Goal: Find specific page/section: Find specific page/section

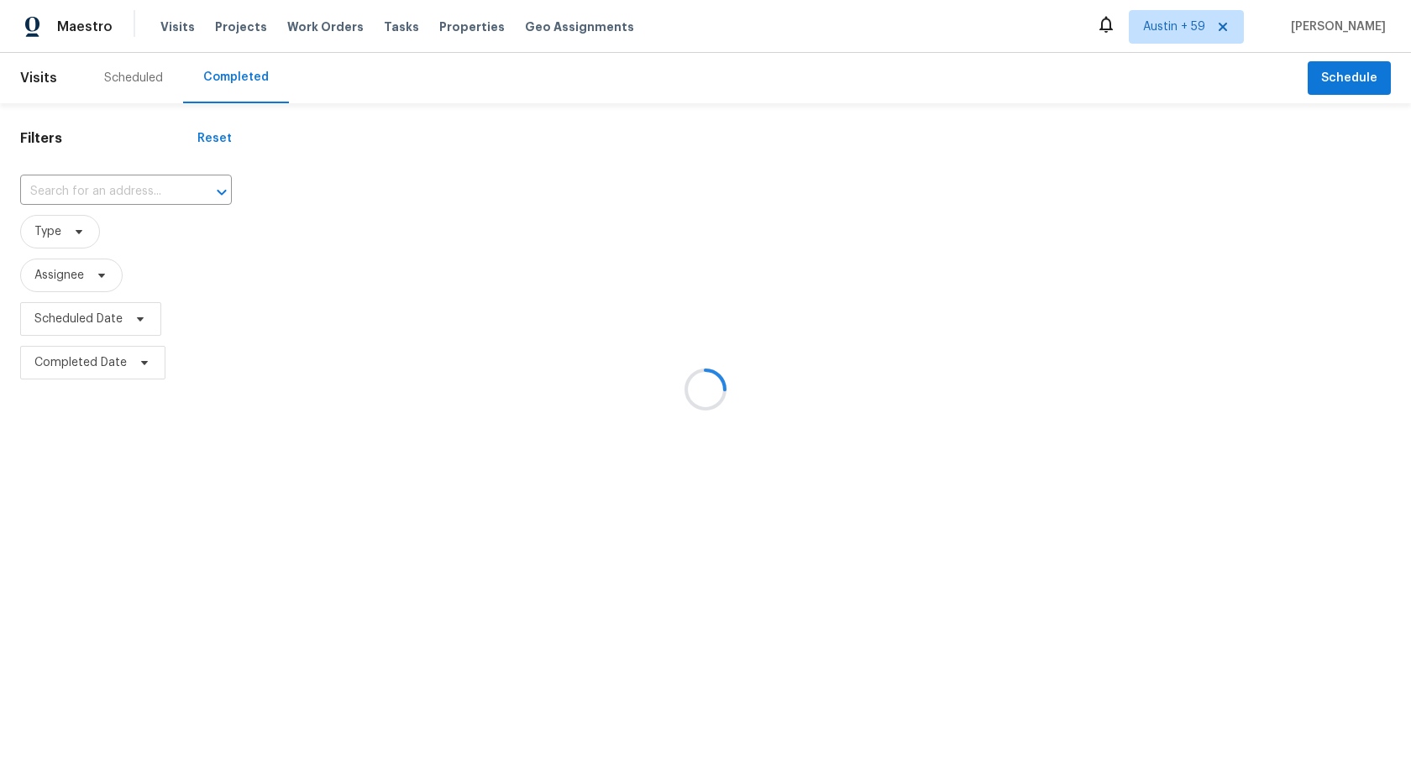
click at [145, 172] on div at bounding box center [705, 389] width 1411 height 779
click at [145, 190] on div at bounding box center [705, 389] width 1411 height 779
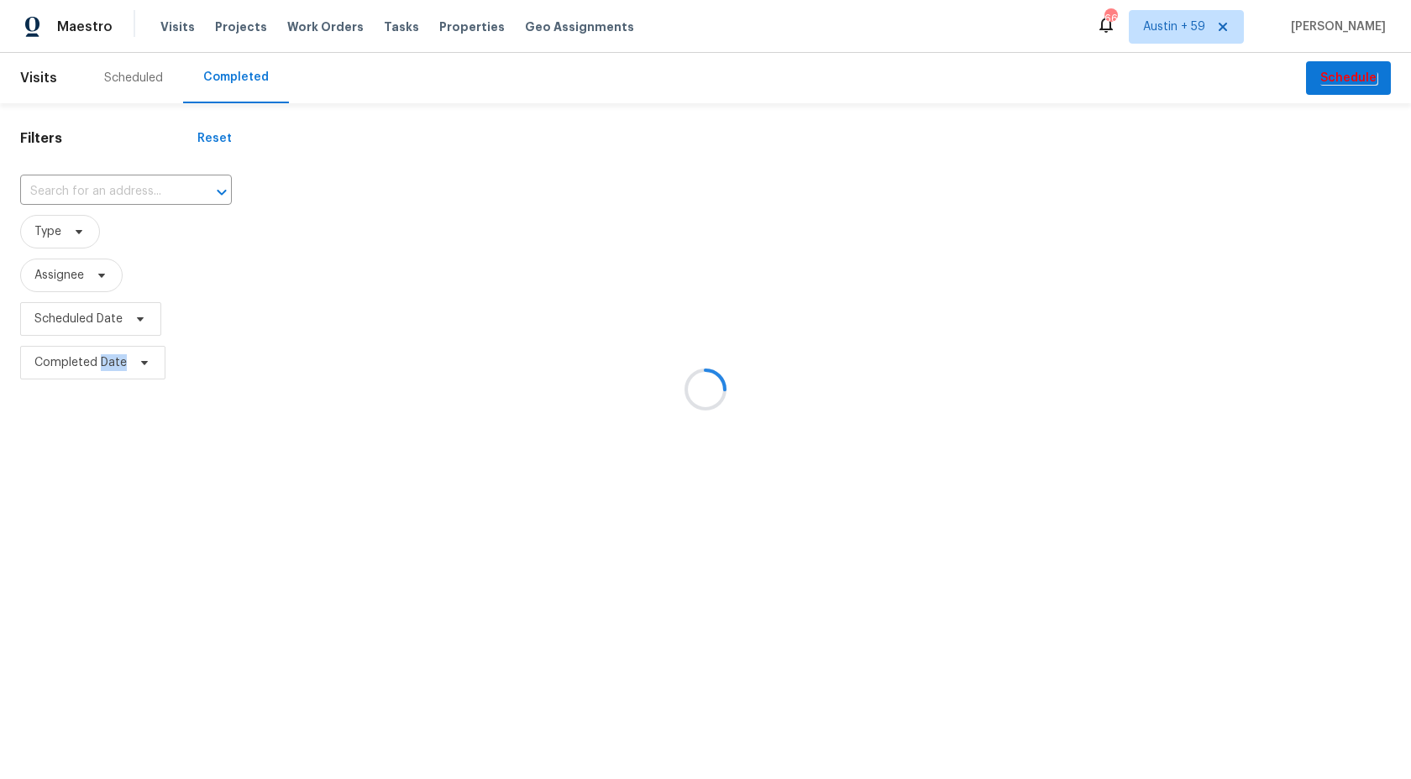
click at [145, 190] on div at bounding box center [705, 389] width 1411 height 779
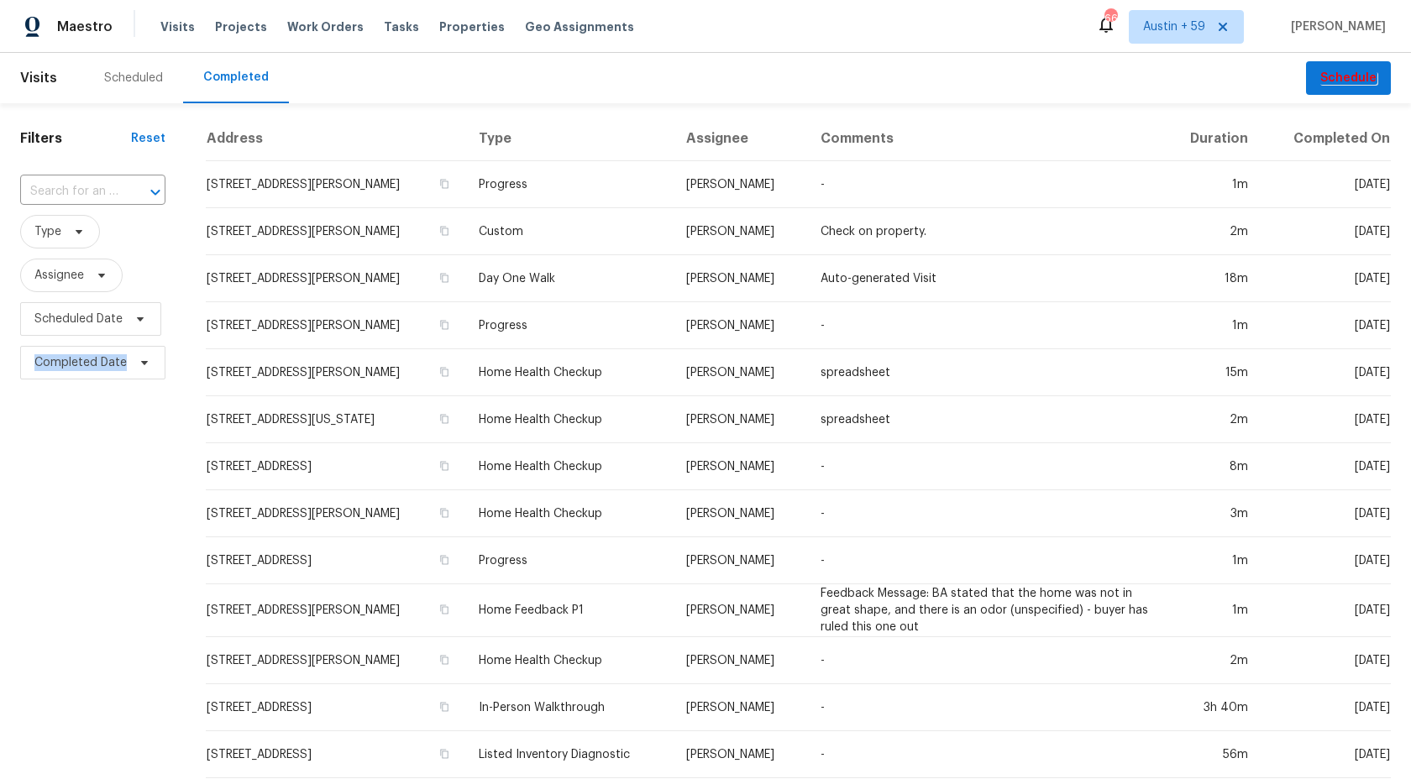
click at [145, 190] on icon "Open" at bounding box center [155, 192] width 20 height 20
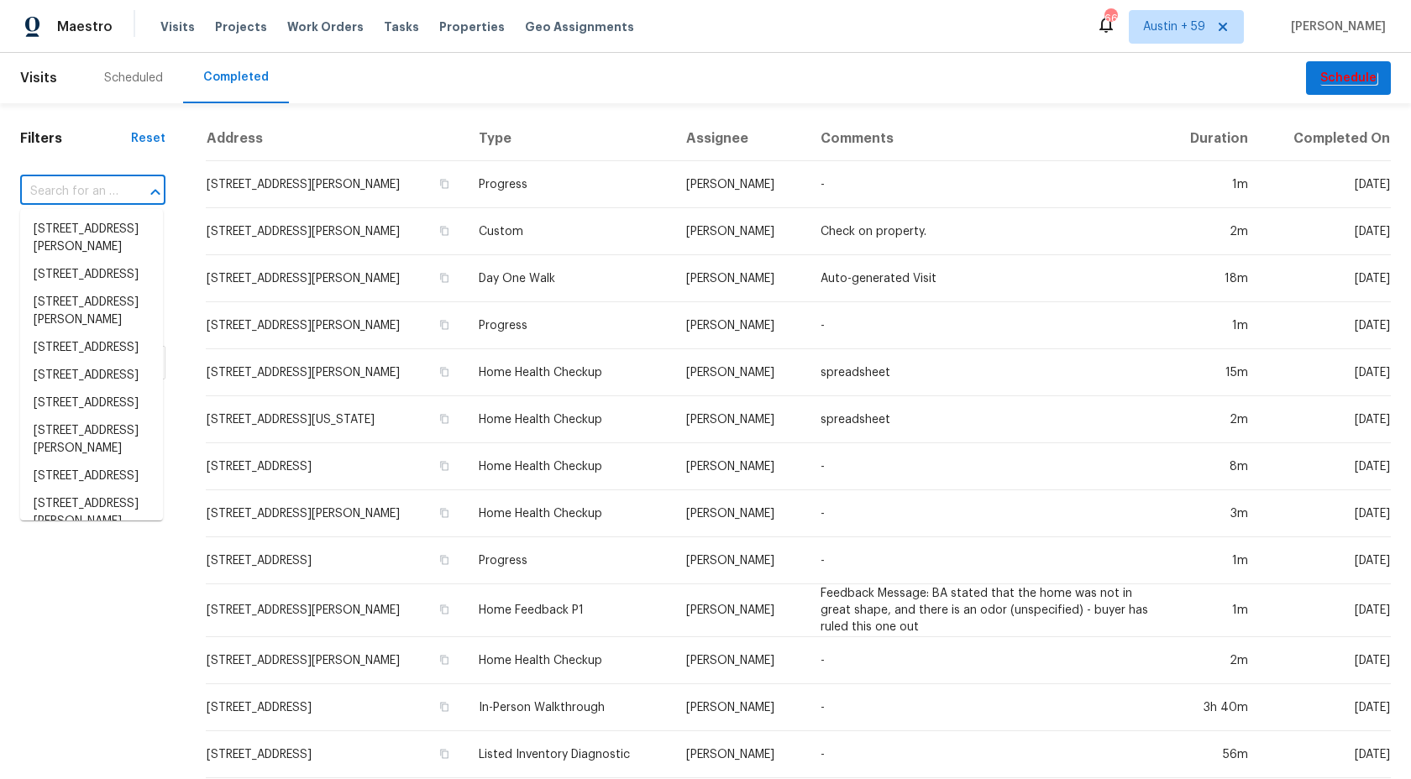
paste input "1667 S 172nd Dr, Goodyear, AZ 85338"
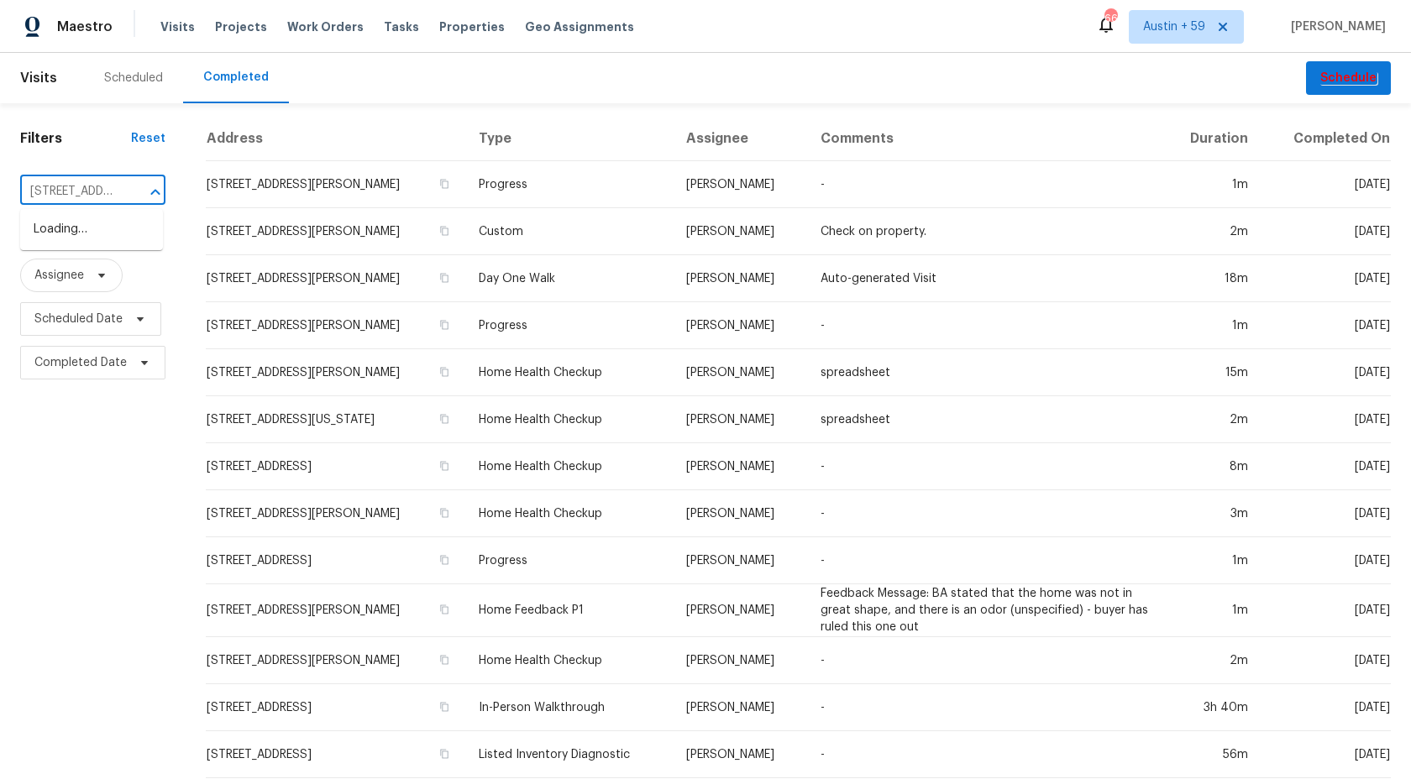
scroll to position [0, 118]
type input "1667 S 172nd Dr, Goodyear, AZ 85338"
click at [85, 243] on li "1667 S 172nd Dr, Goodyear, AZ 85338" at bounding box center [91, 230] width 143 height 28
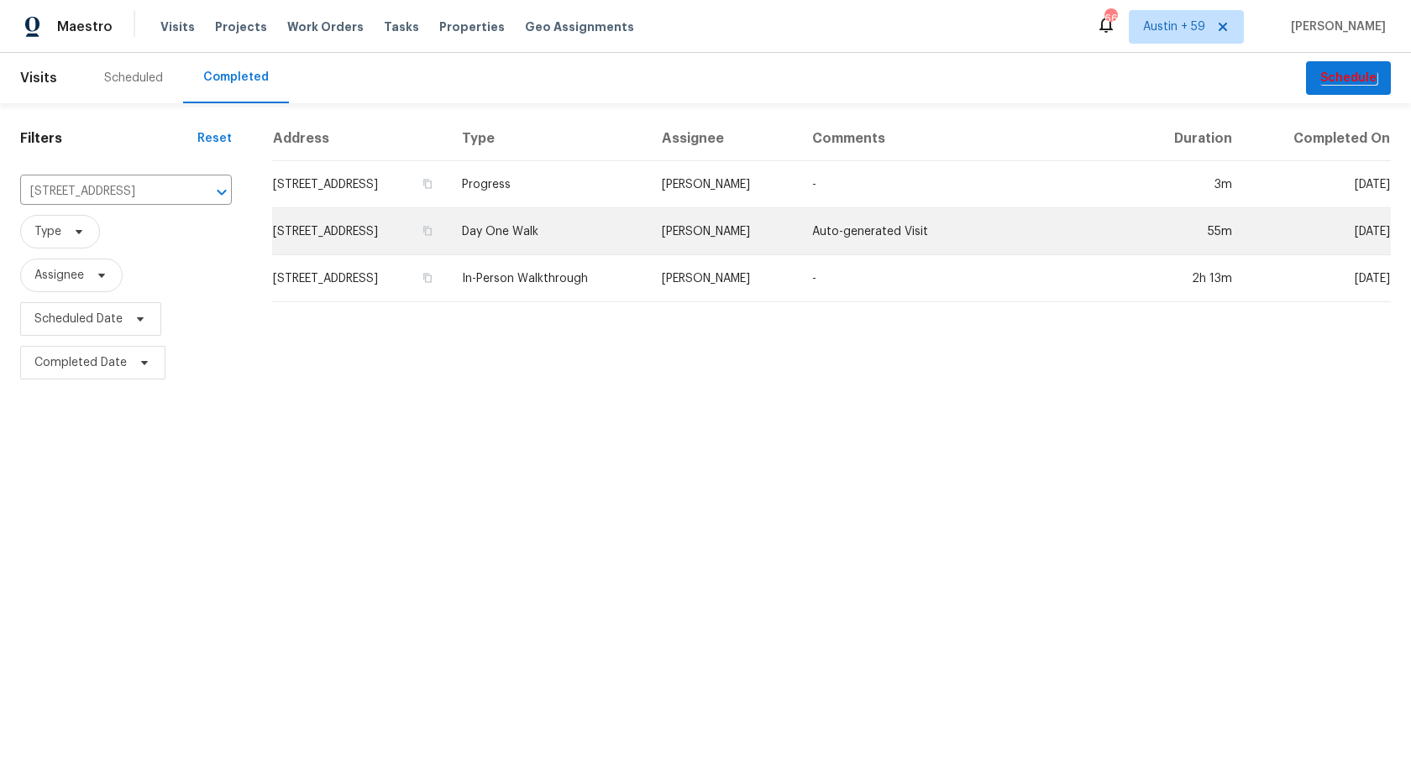
click at [571, 228] on td "Day One Walk" at bounding box center [548, 231] width 200 height 47
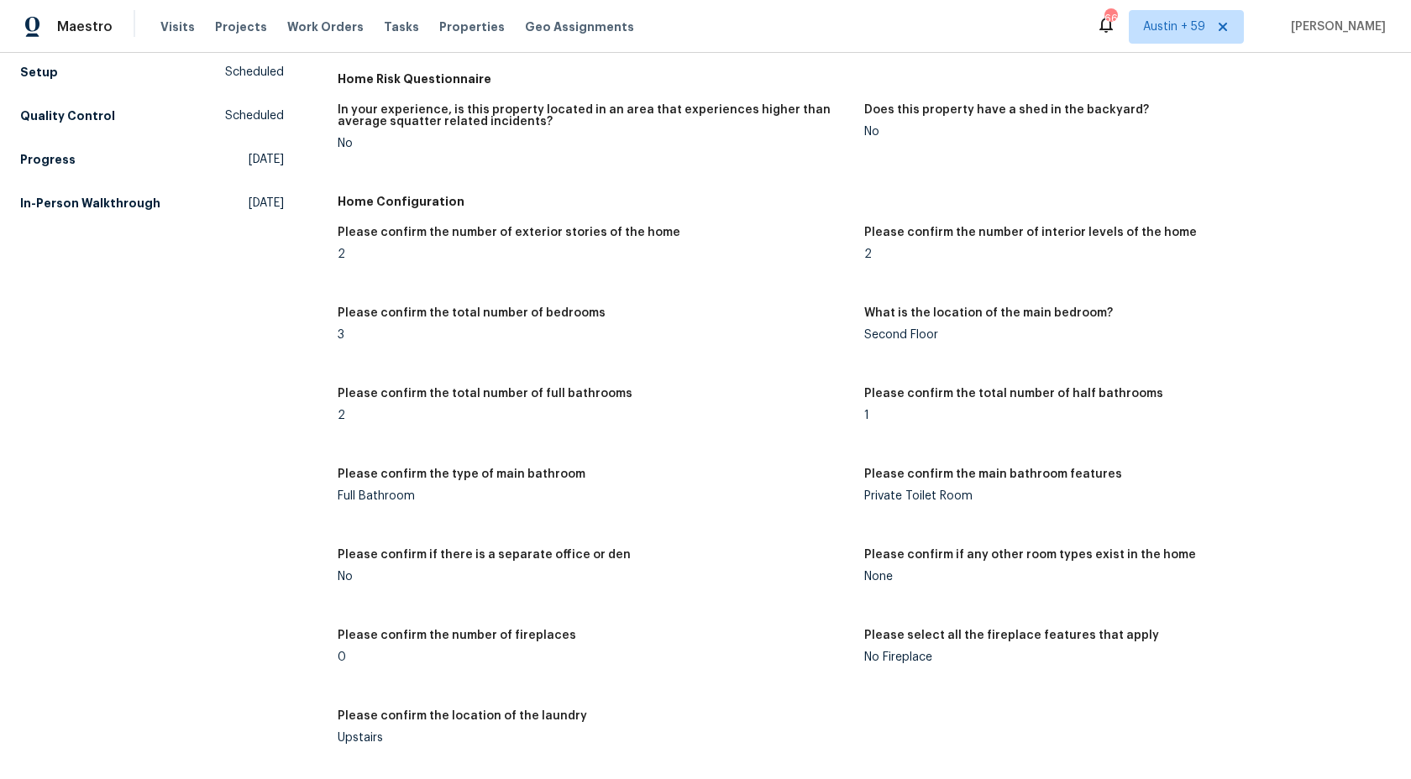
scroll to position [322, 0]
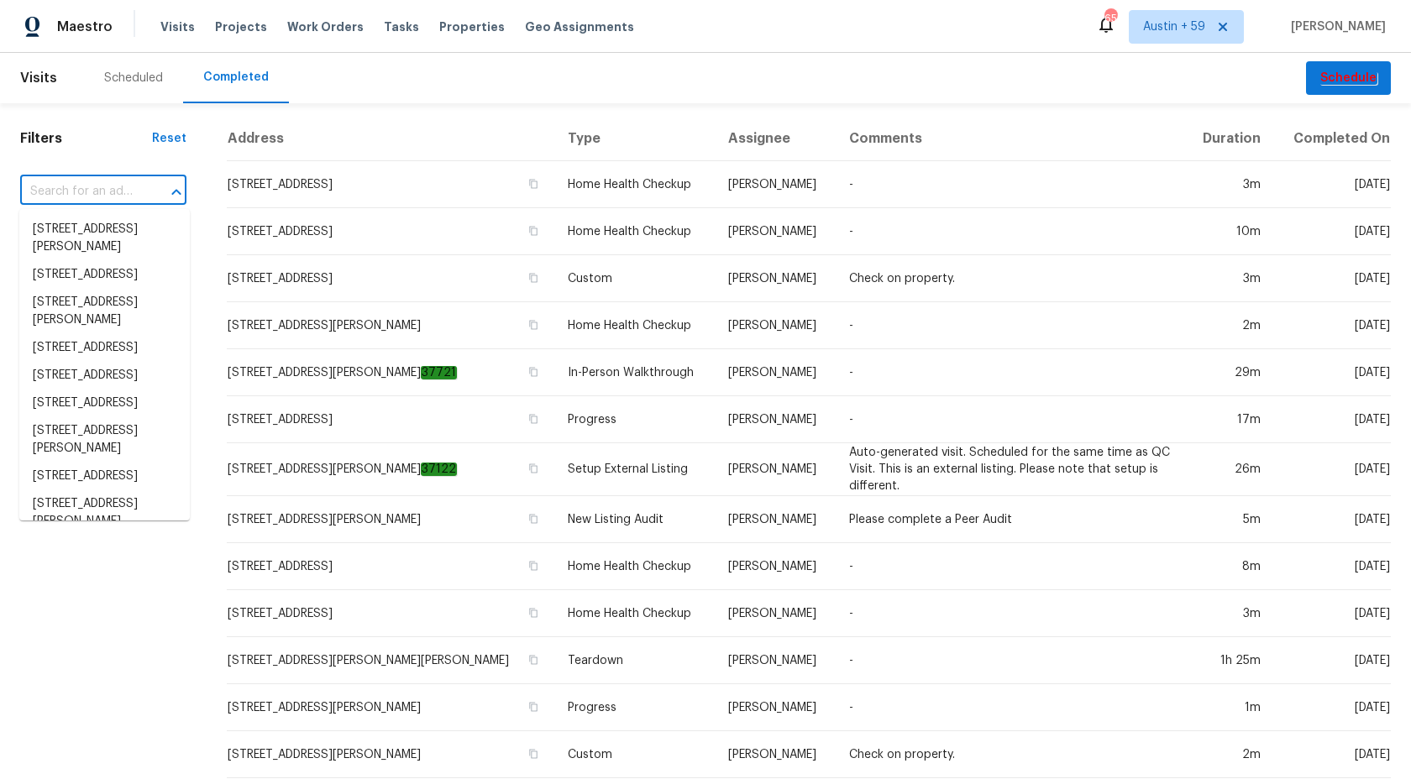
click at [118, 187] on input "text" at bounding box center [79, 192] width 119 height 26
paste input "[STREET_ADDRESS]"
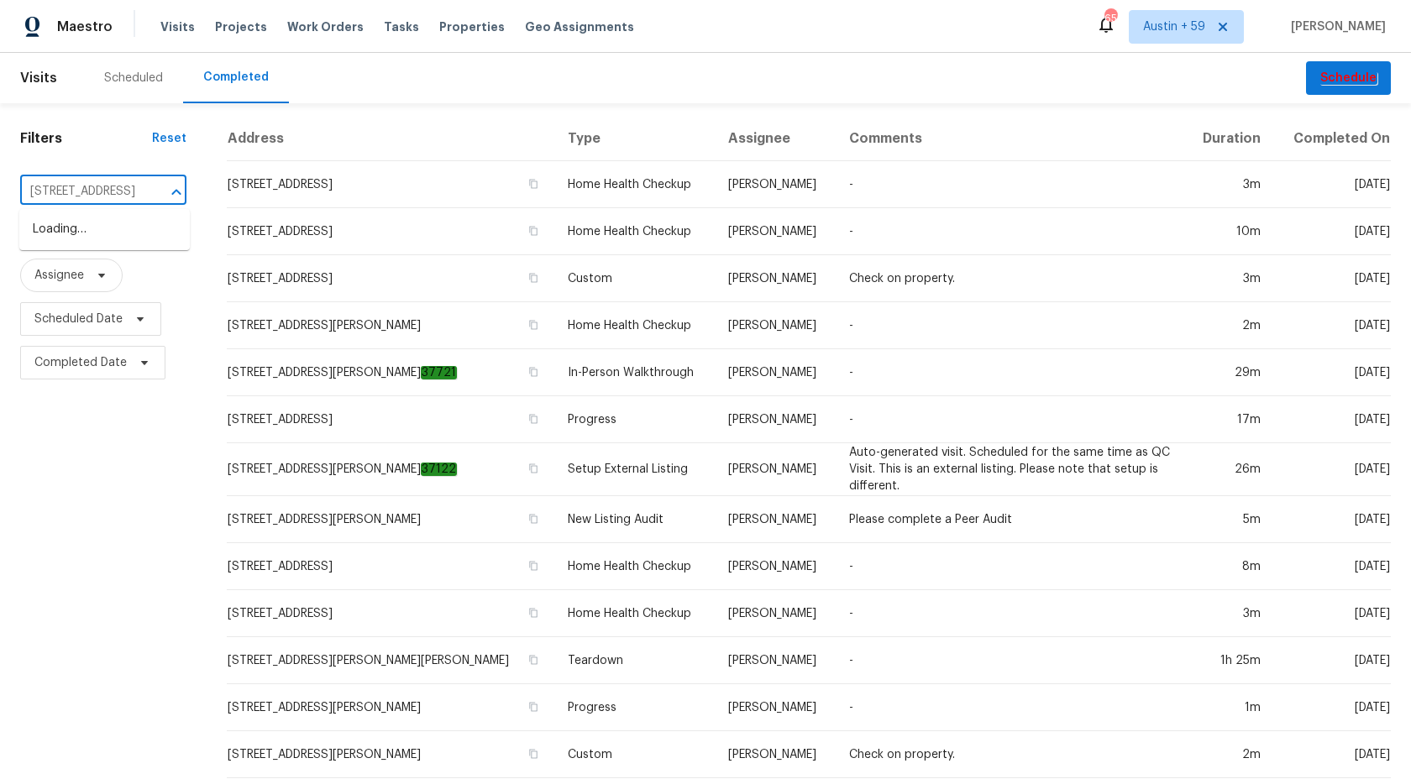
type input "[STREET_ADDRESS]"
click at [130, 224] on li "[STREET_ADDRESS]" at bounding box center [104, 230] width 170 height 28
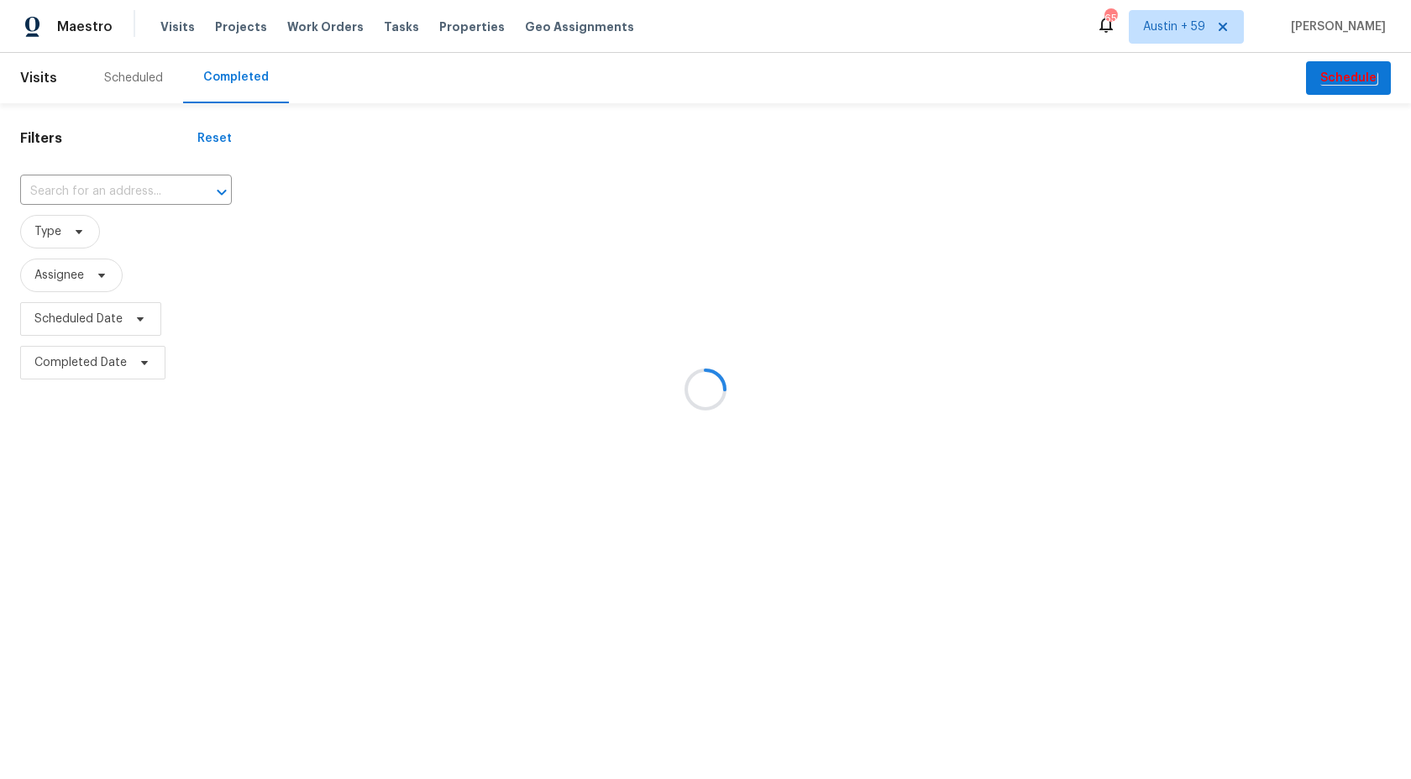
type input "[STREET_ADDRESS]"
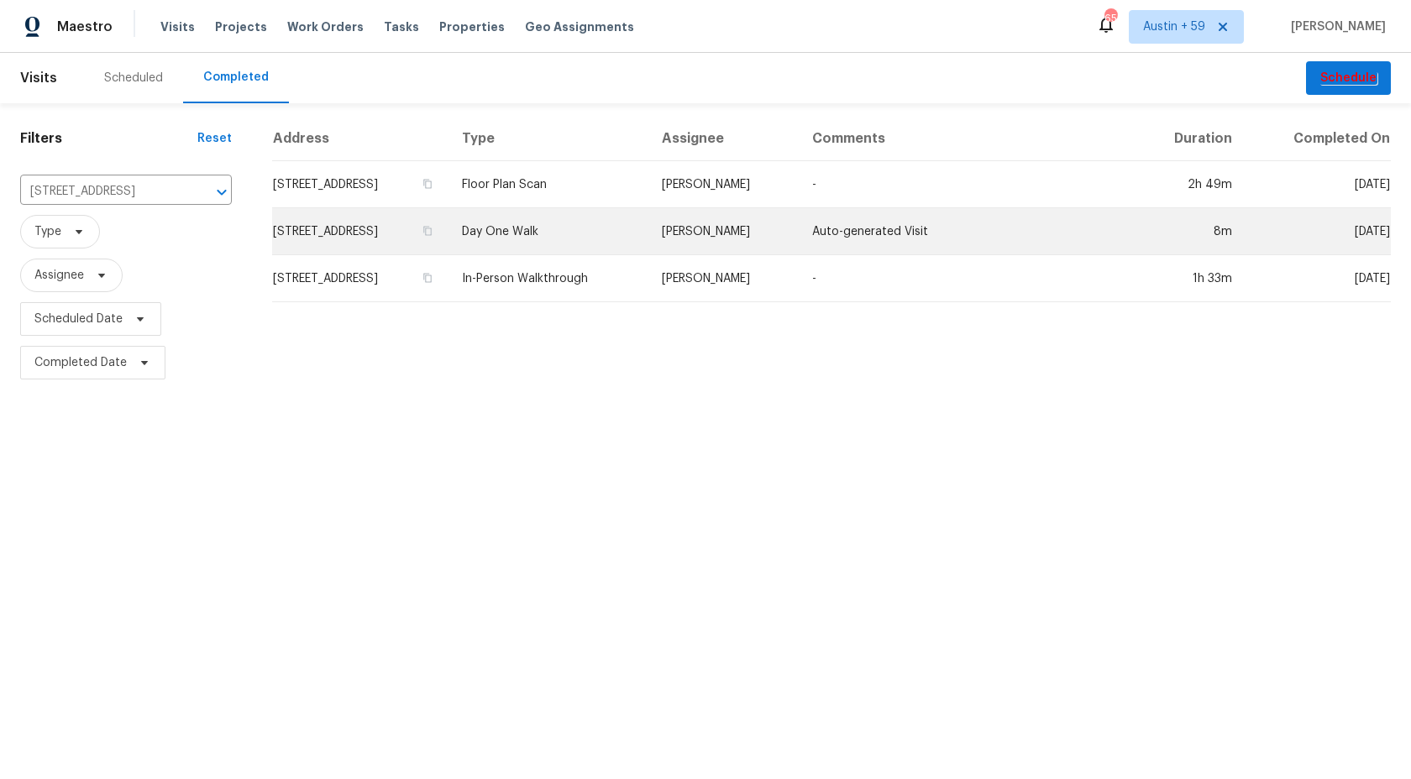
click at [618, 239] on td "Day One Walk" at bounding box center [548, 231] width 200 height 47
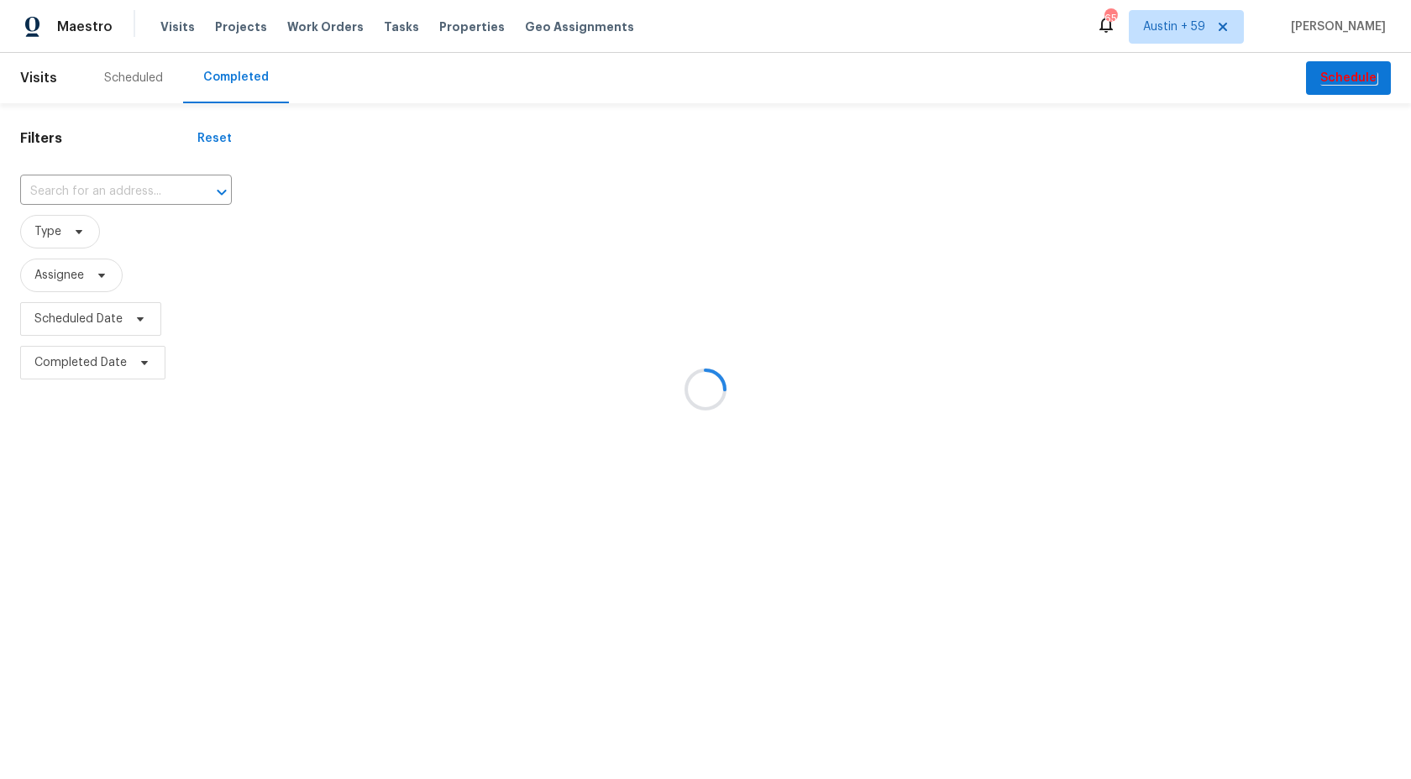
click at [76, 188] on div at bounding box center [705, 389] width 1411 height 779
click at [76, 188] on input "text" at bounding box center [102, 192] width 165 height 26
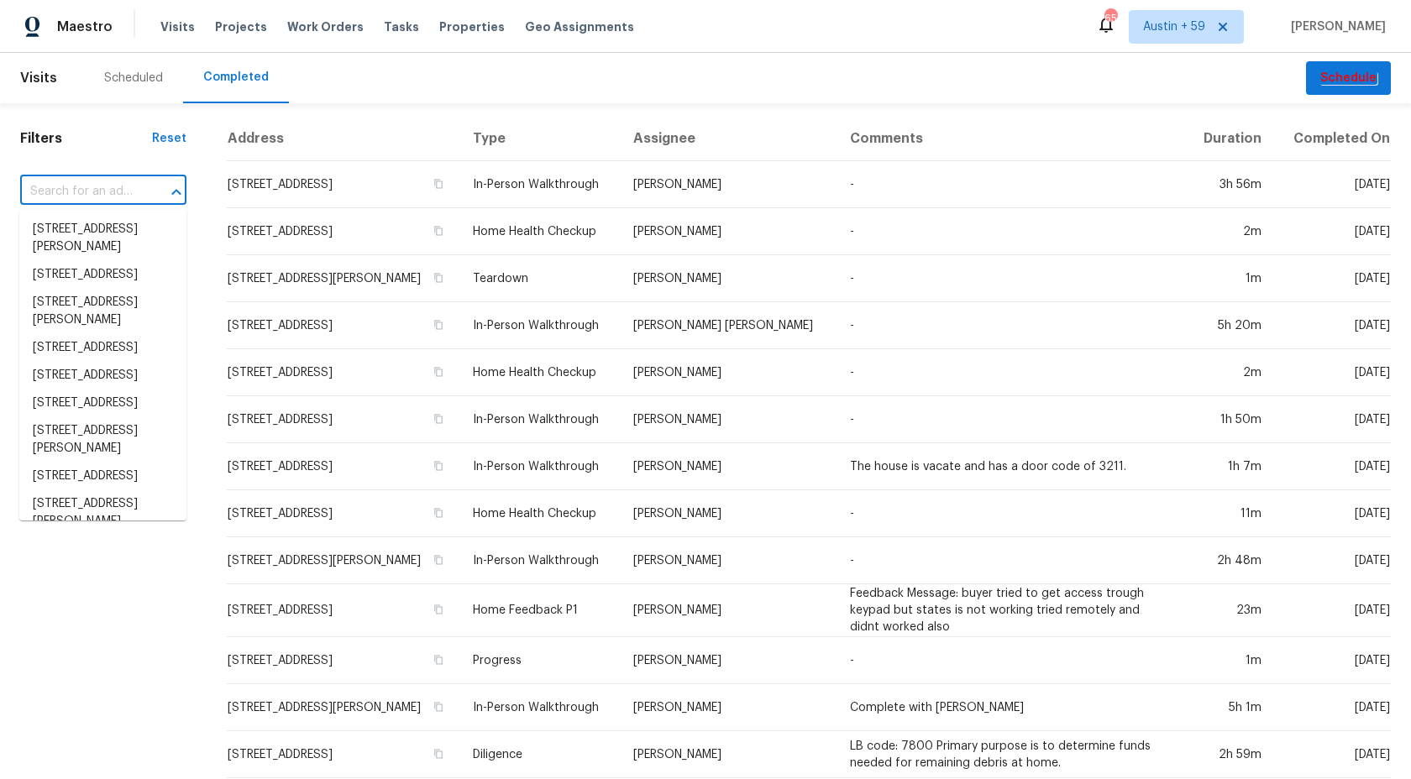
click at [76, 188] on input "text" at bounding box center [79, 192] width 119 height 26
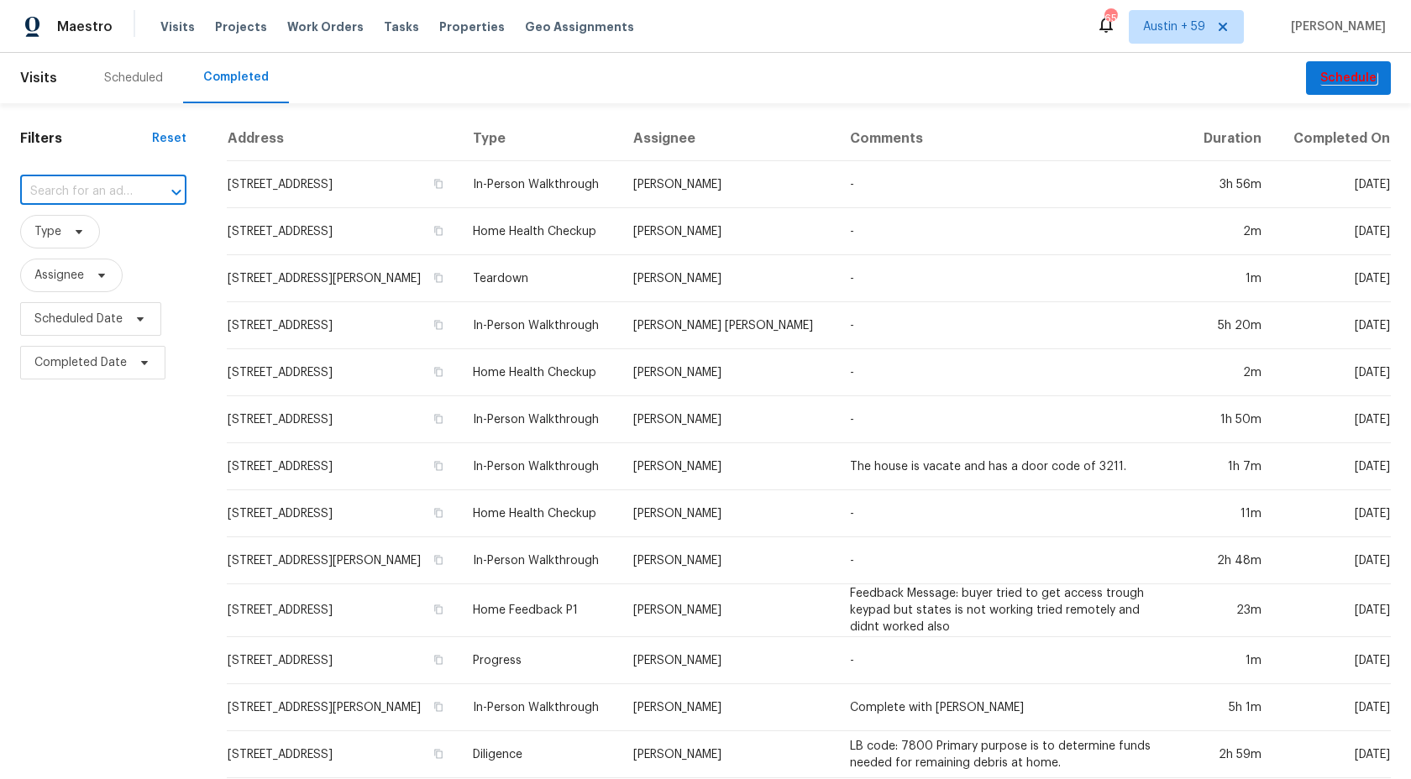
click at [76, 188] on input "text" at bounding box center [79, 192] width 119 height 26
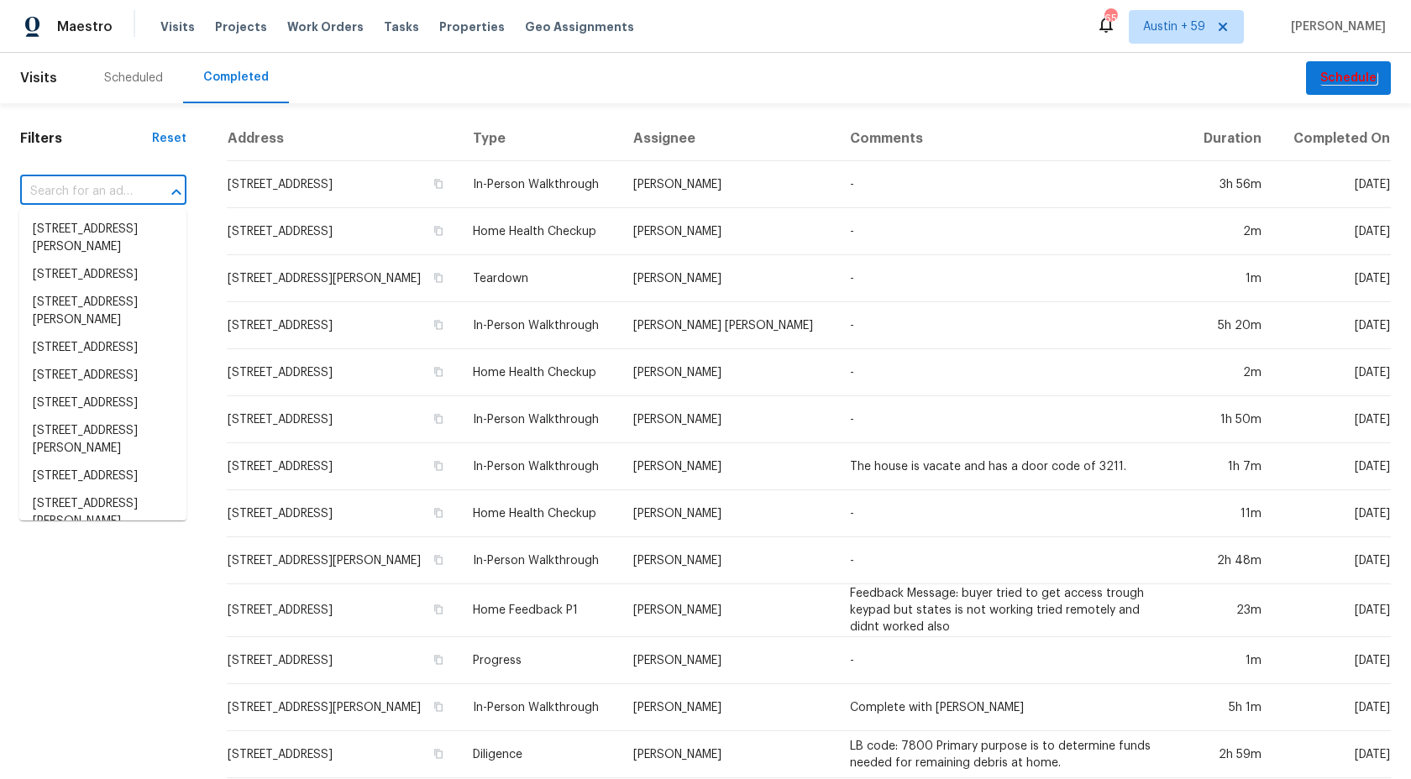
paste input "201 Autumn Lake Way, McDonough, GA 30253"
type input "201 Autumn Lake Way, McDonough, GA 30253"
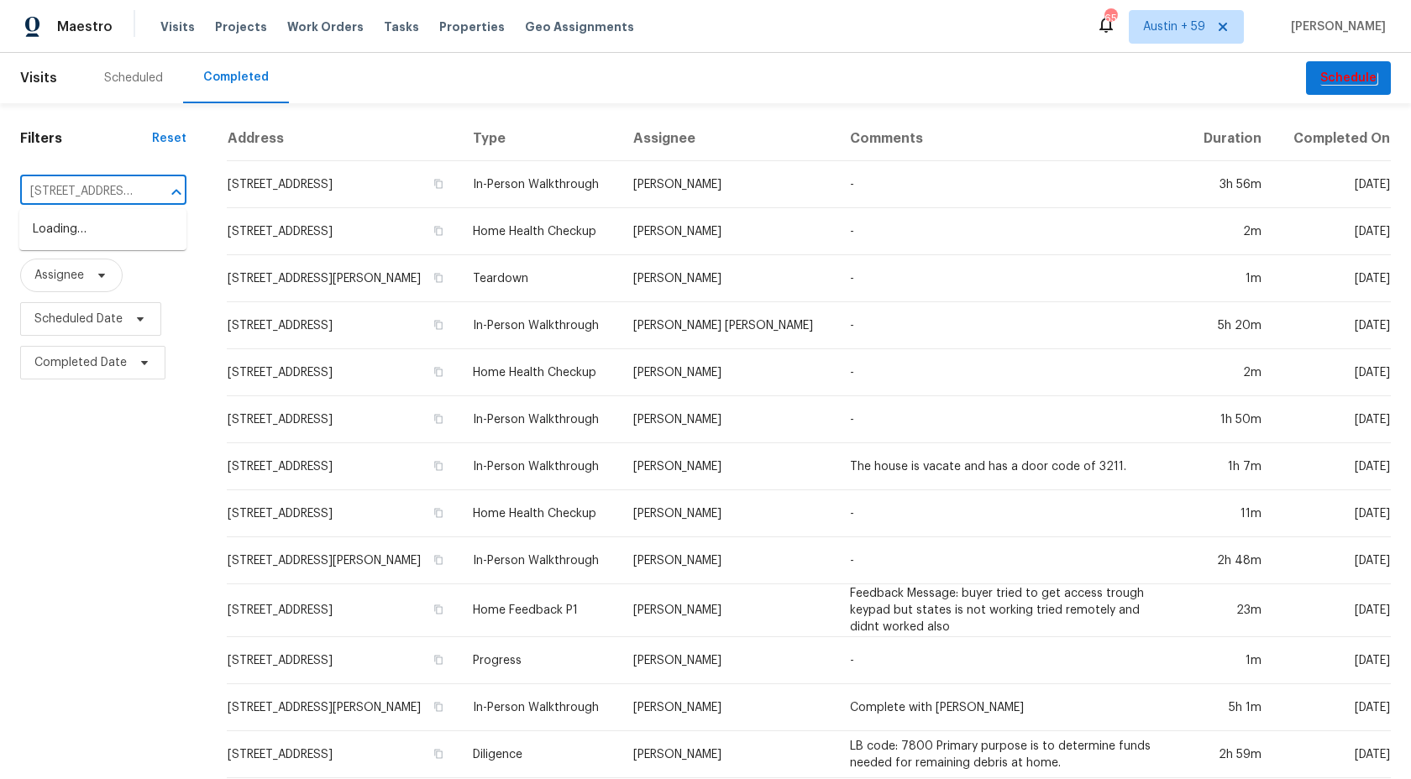
scroll to position [0, 144]
click at [86, 238] on li "201 Autumn Lake Way, McDonough, GA 30253" at bounding box center [102, 238] width 167 height 45
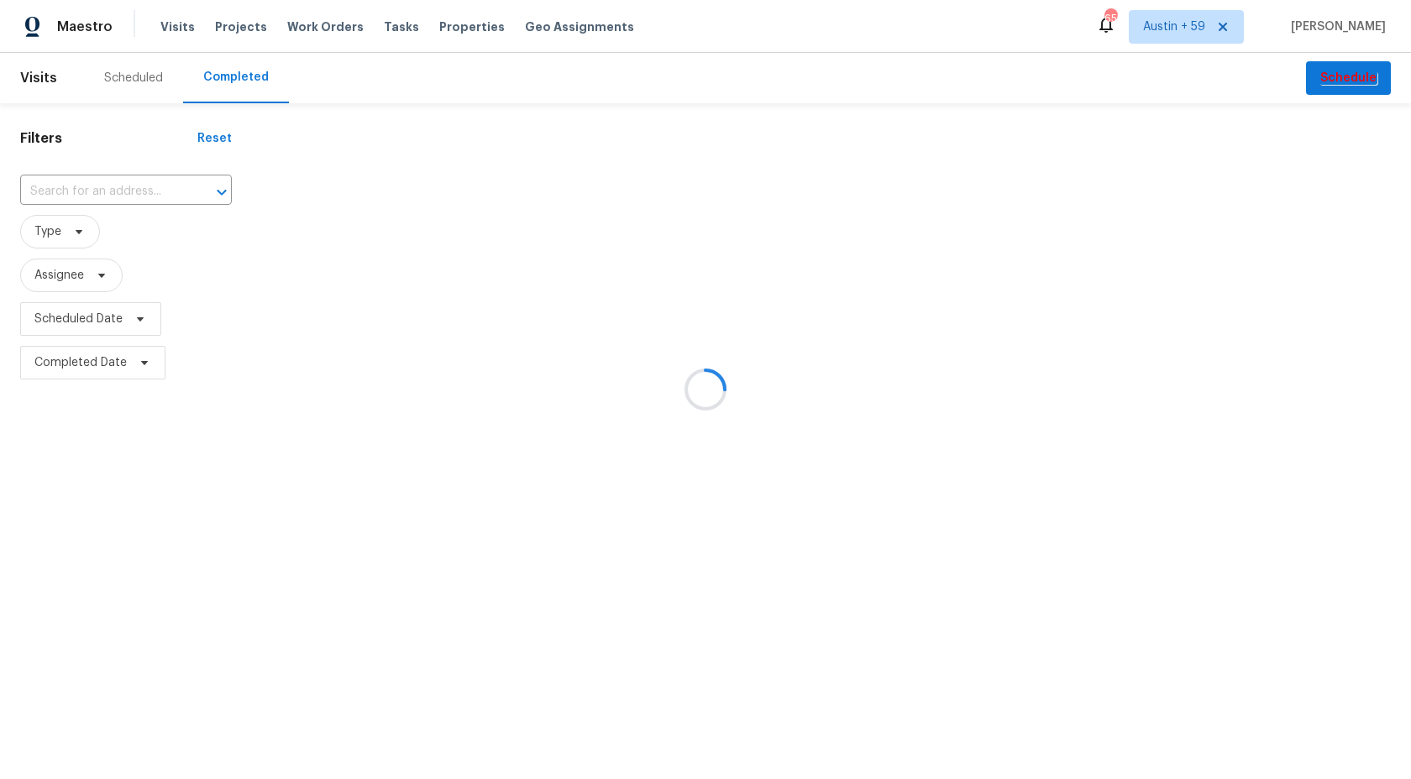
type input "201 Autumn Lake Way, McDonough, GA 30253"
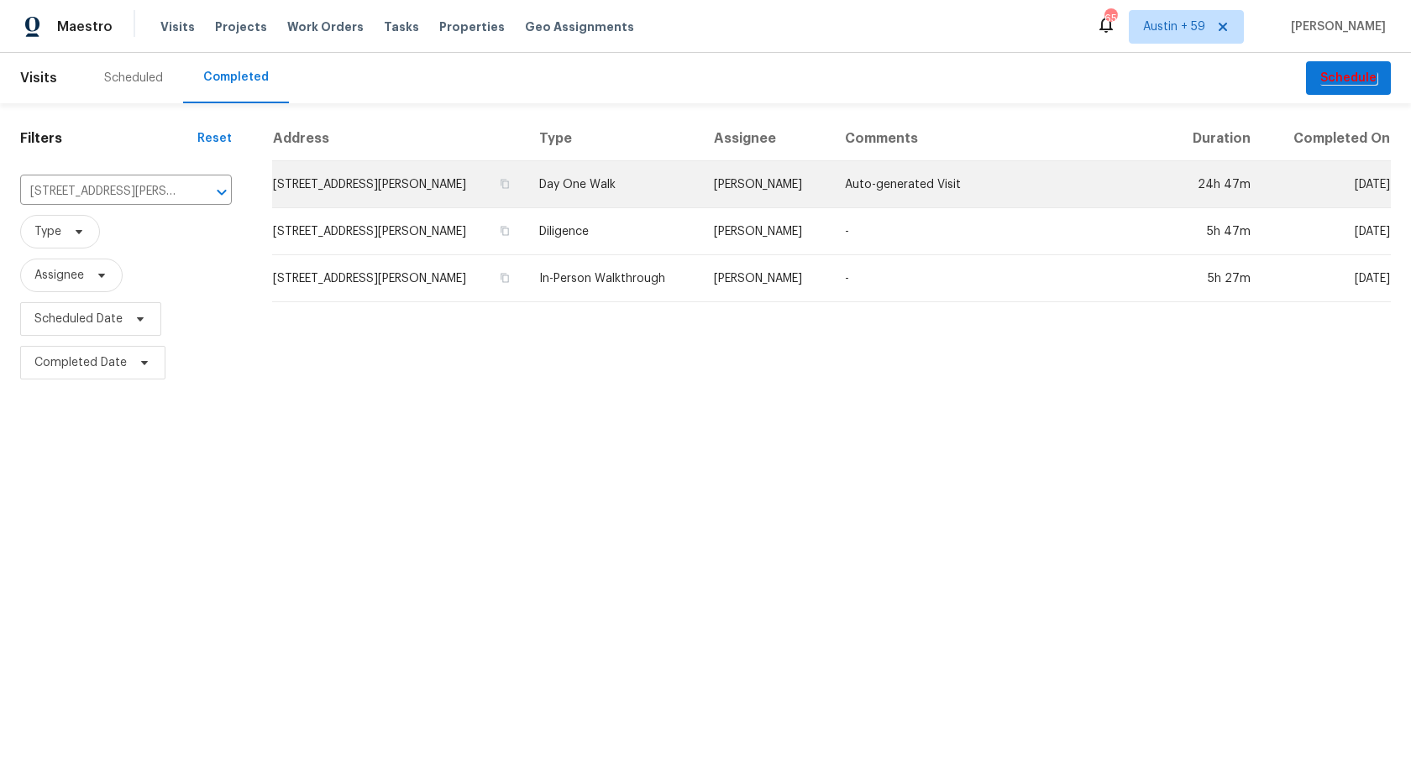
click at [619, 193] on td "Day One Walk" at bounding box center [613, 184] width 175 height 47
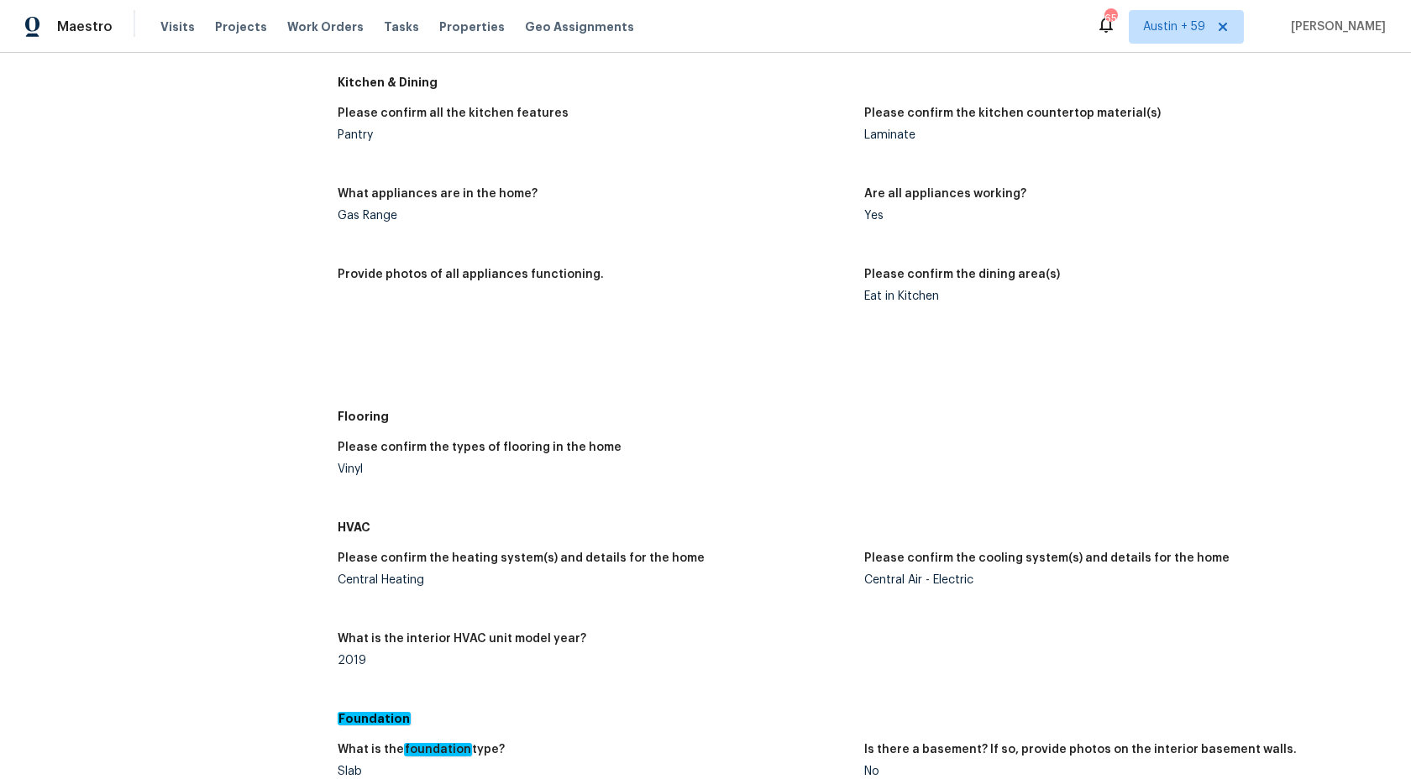
scroll to position [2282, 0]
